Goal: Use online tool/utility: Utilize a website feature to perform a specific function

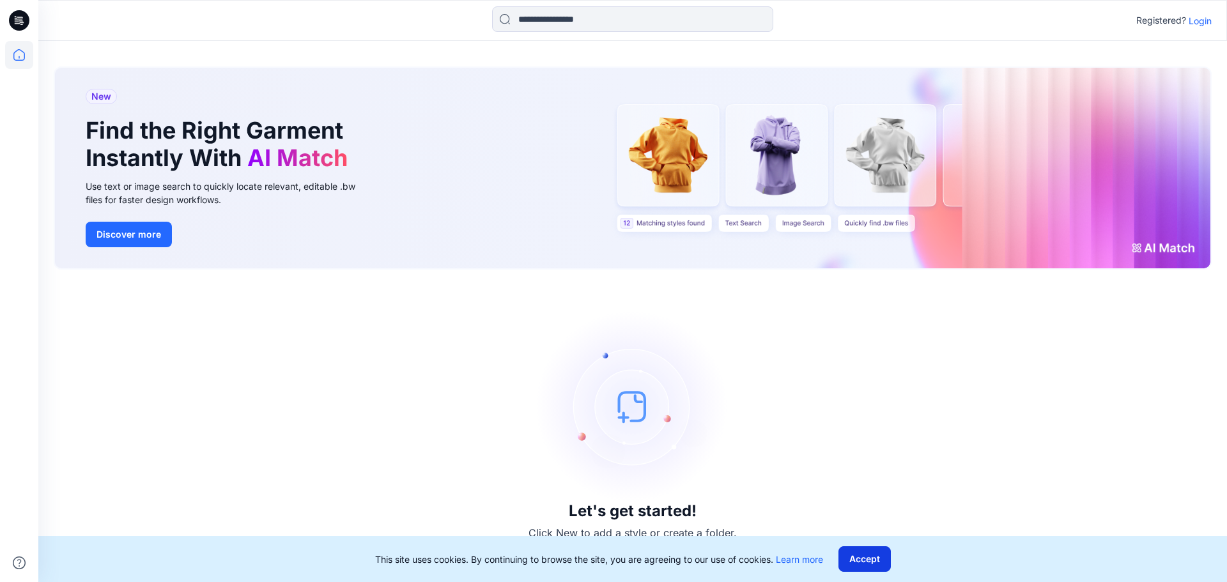
click at [874, 555] on button "Accept" at bounding box center [864, 559] width 52 height 26
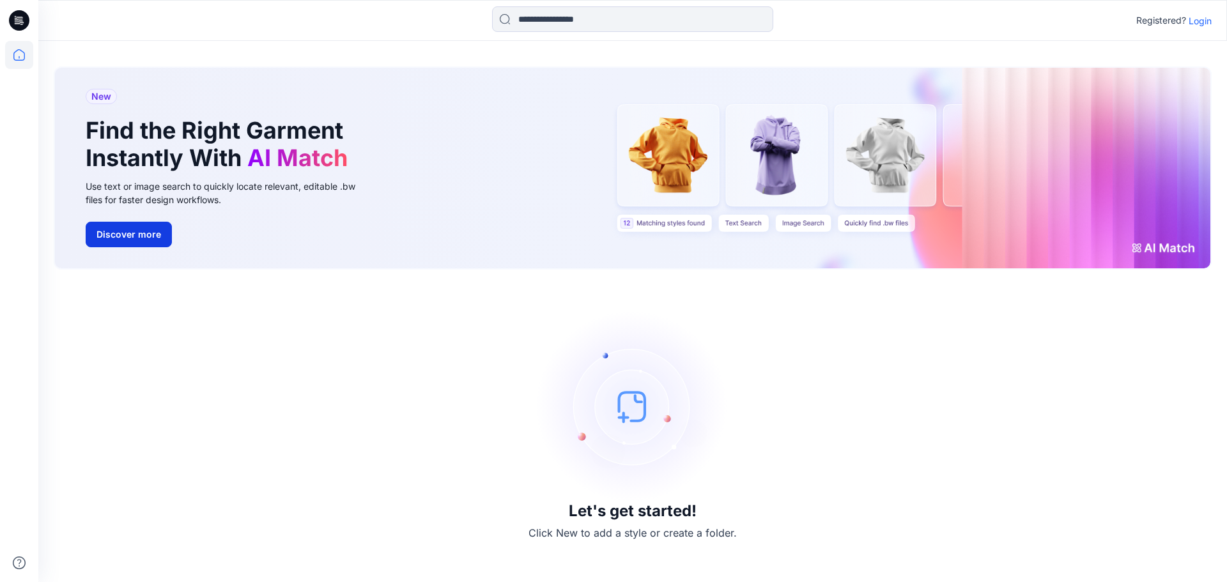
click at [123, 234] on button "Discover more" at bounding box center [129, 235] width 86 height 26
click at [1197, 23] on p "Login" at bounding box center [1199, 20] width 23 height 13
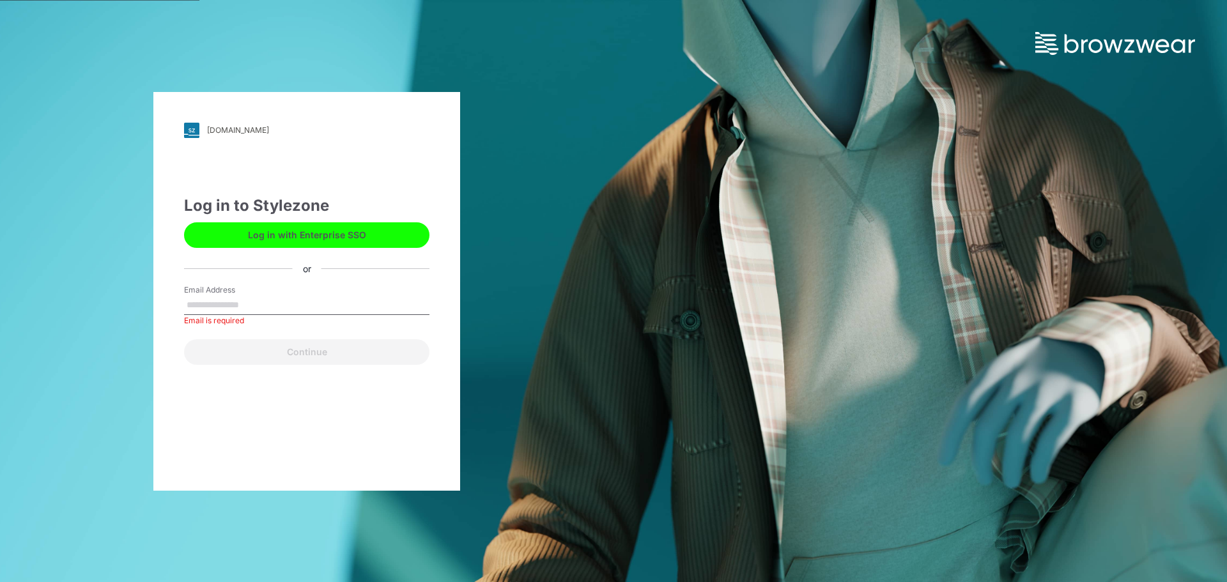
click at [309, 301] on input "Email Address" at bounding box center [306, 305] width 245 height 19
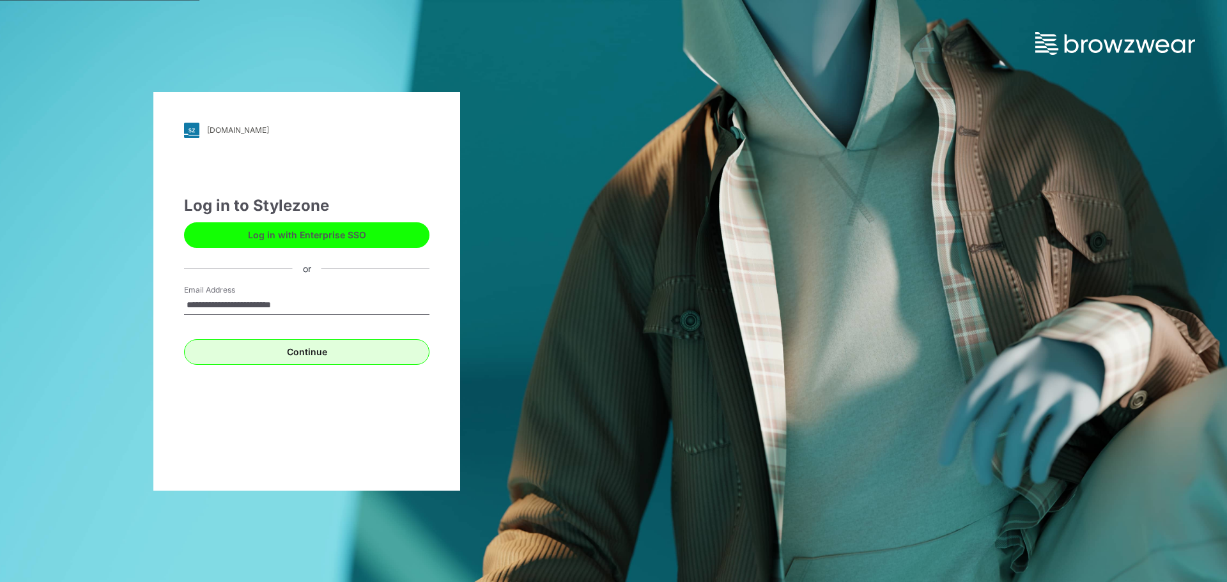
type input "**********"
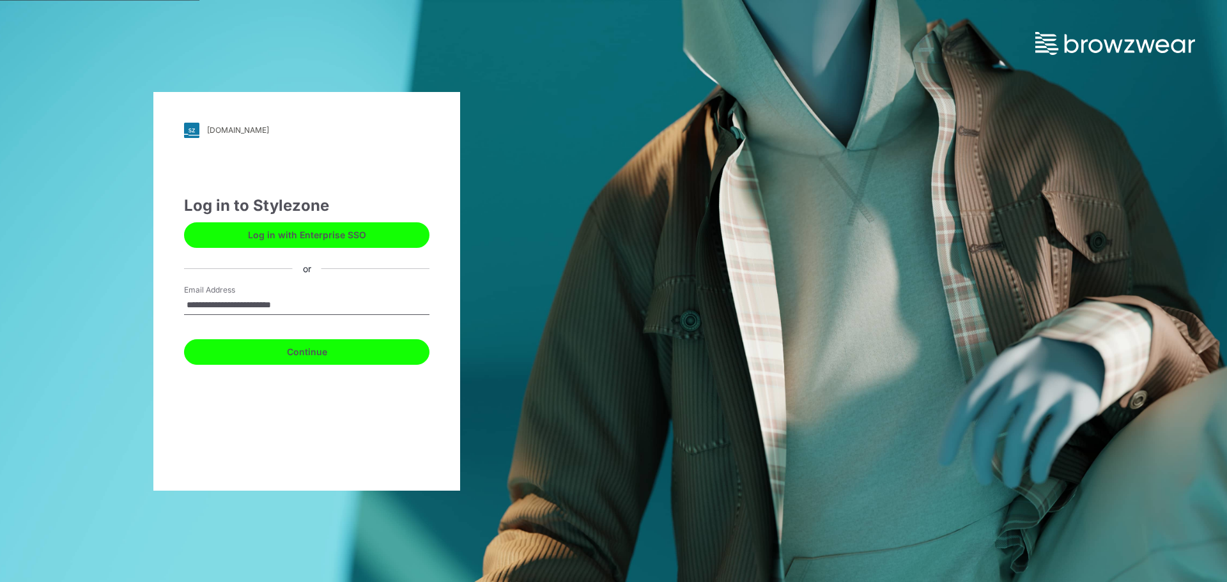
click at [319, 351] on button "Continue" at bounding box center [306, 352] width 245 height 26
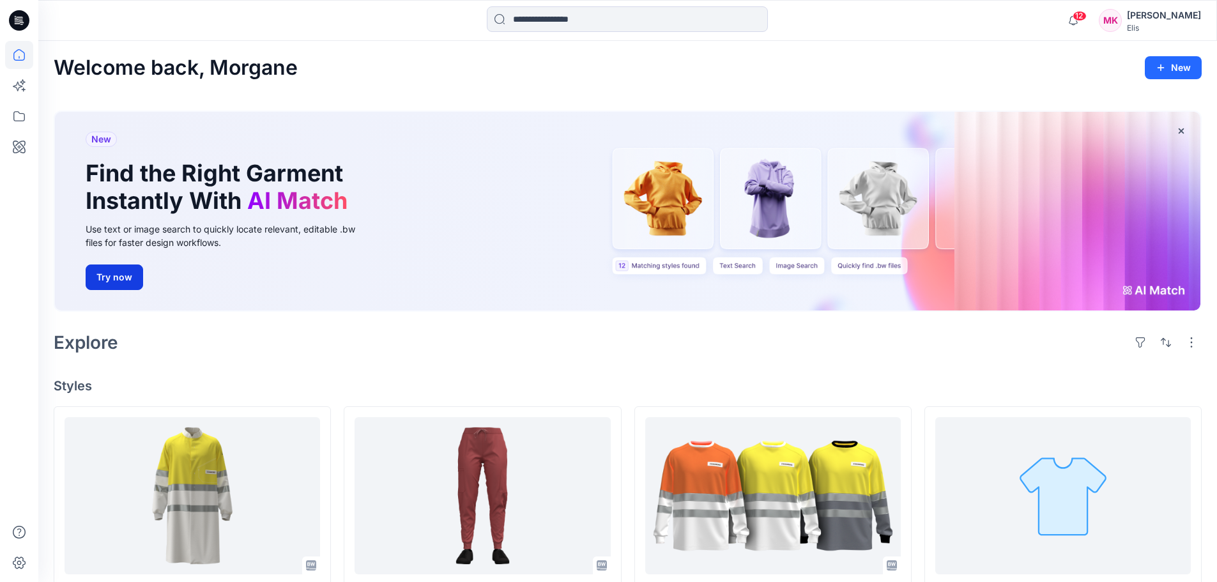
click at [109, 280] on button "Try now" at bounding box center [114, 277] width 57 height 26
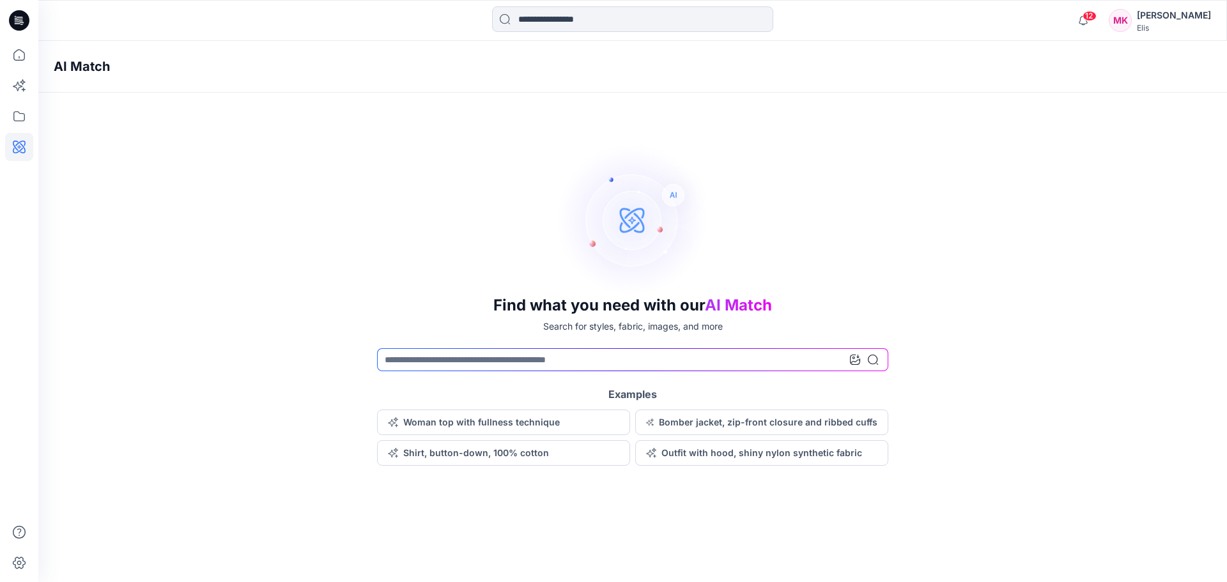
click at [93, 241] on div "Find what you need with our AI Match Search for styles, fabric, images, and mor…" at bounding box center [632, 304] width 1188 height 323
click at [851, 359] on icon at bounding box center [855, 360] width 10 height 10
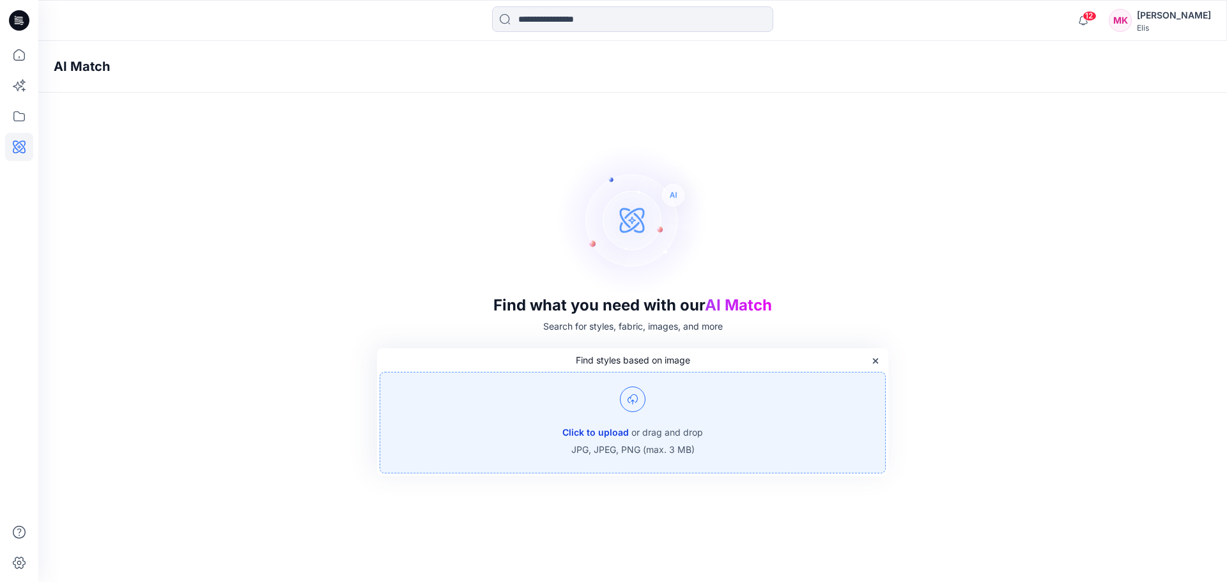
click at [617, 433] on button "Click to upload" at bounding box center [595, 432] width 66 height 15
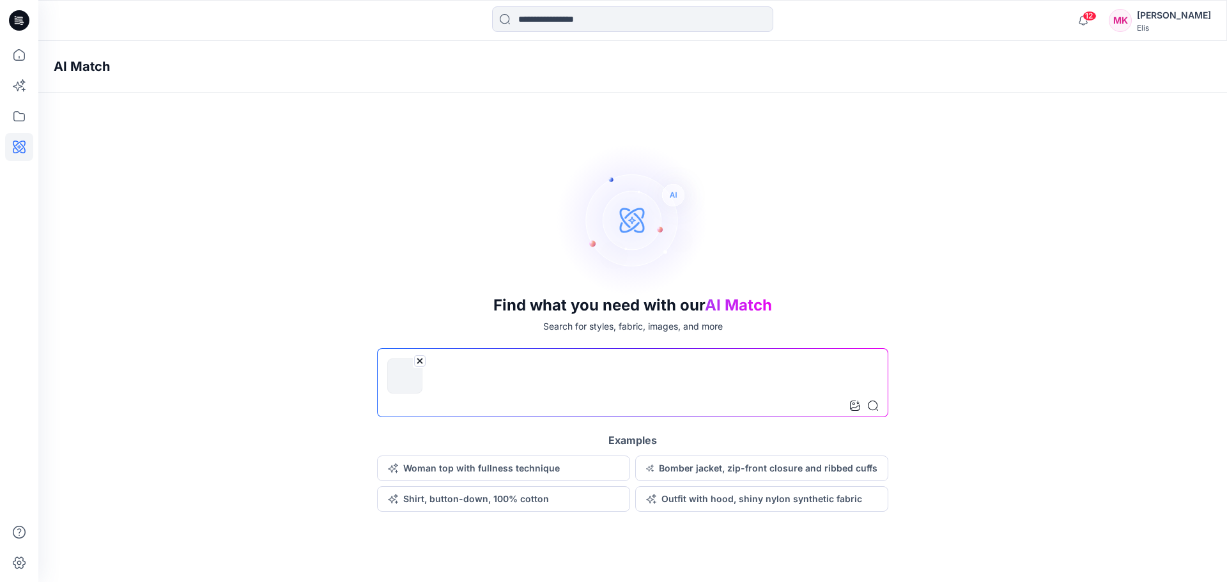
click at [1007, 442] on div "Find what you need with our AI Match Search for styles, fabric, images, and mor…" at bounding box center [632, 327] width 1188 height 369
click at [479, 381] on input at bounding box center [632, 382] width 511 height 69
type input "**********"
click at [989, 409] on div "**********" at bounding box center [632, 327] width 1188 height 369
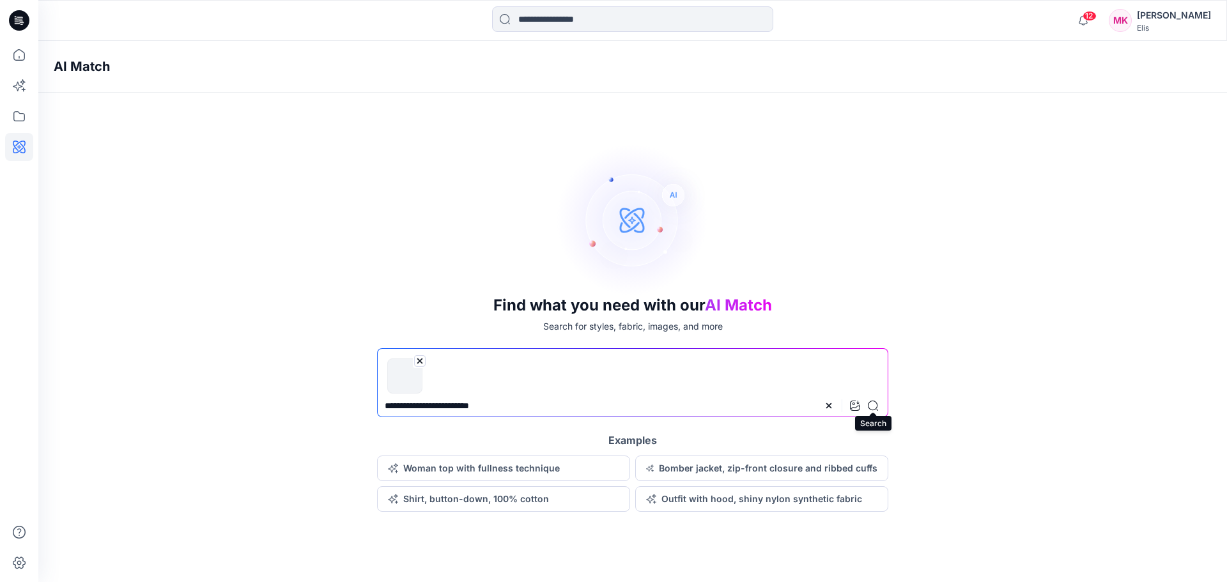
click at [874, 404] on icon at bounding box center [873, 406] width 10 height 10
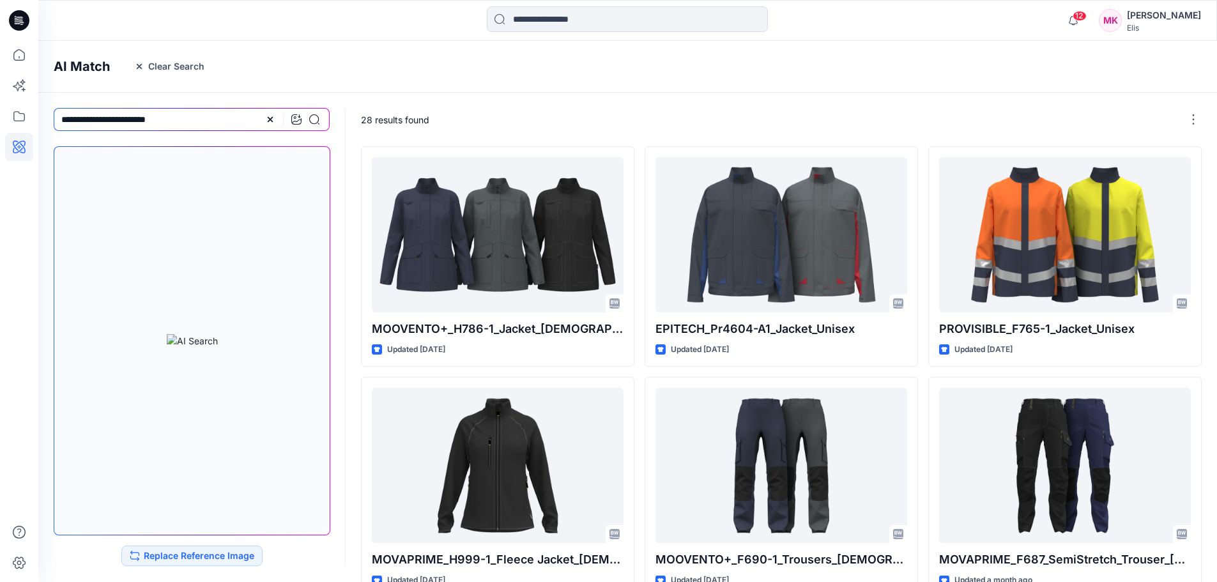
click at [249, 33] on div at bounding box center [185, 20] width 294 height 28
click at [270, 119] on icon at bounding box center [270, 119] width 5 height 5
